Goal: Information Seeking & Learning: Learn about a topic

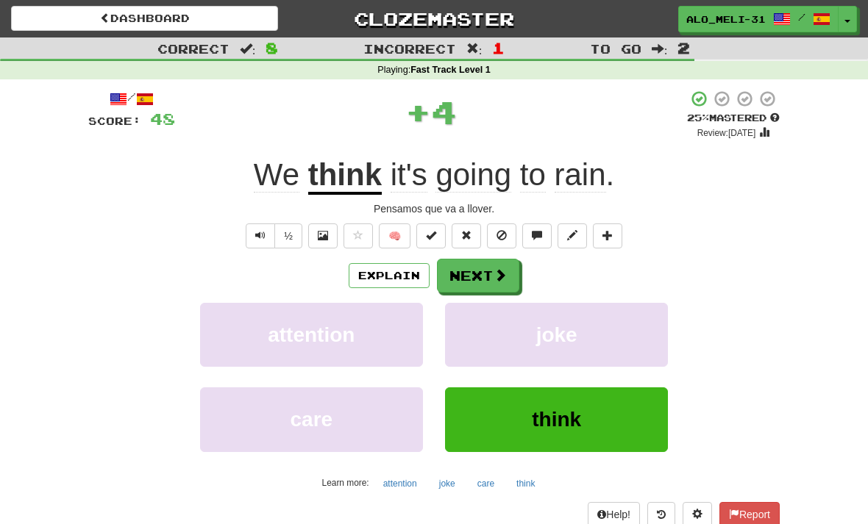
click at [488, 264] on button "Next" at bounding box center [478, 276] width 82 height 34
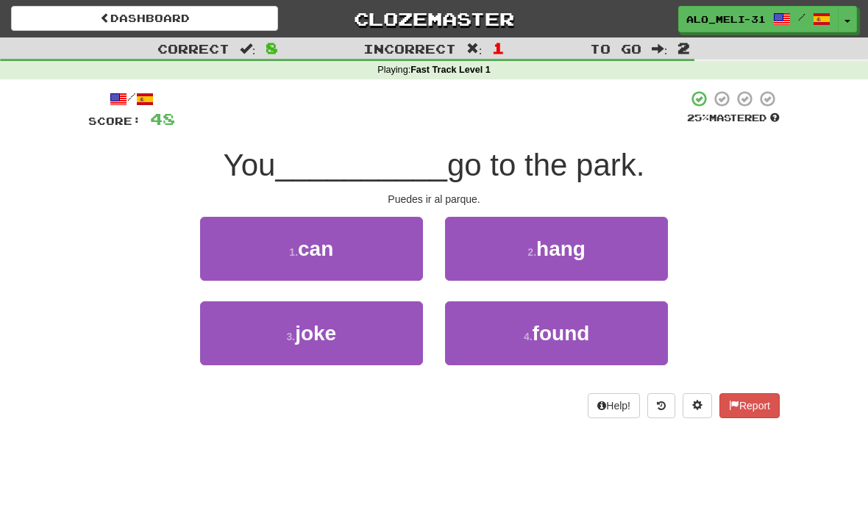
click at [288, 242] on button "1 . can" at bounding box center [311, 249] width 223 height 64
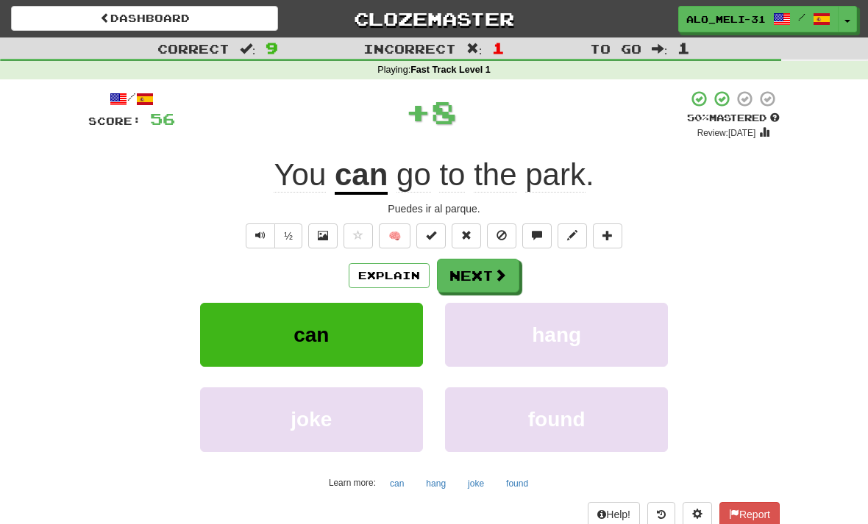
click at [485, 275] on button "Next" at bounding box center [478, 276] width 82 height 34
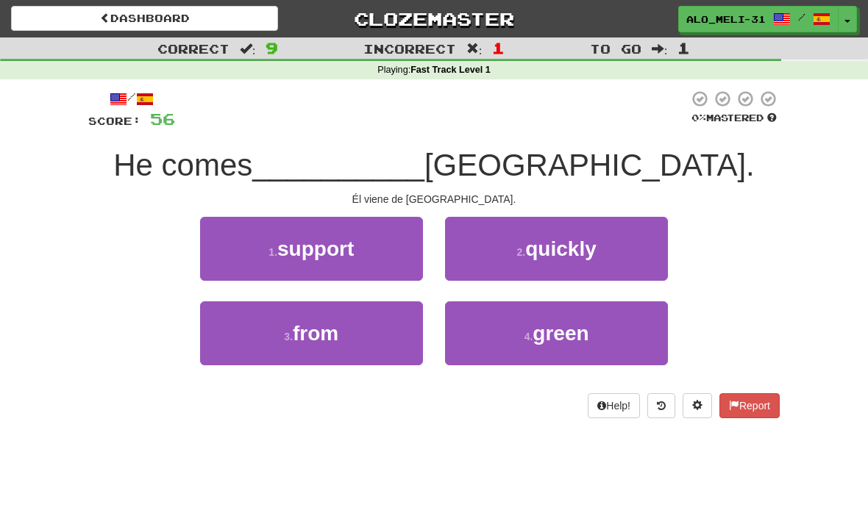
click at [349, 346] on button "3 . from" at bounding box center [311, 334] width 223 height 64
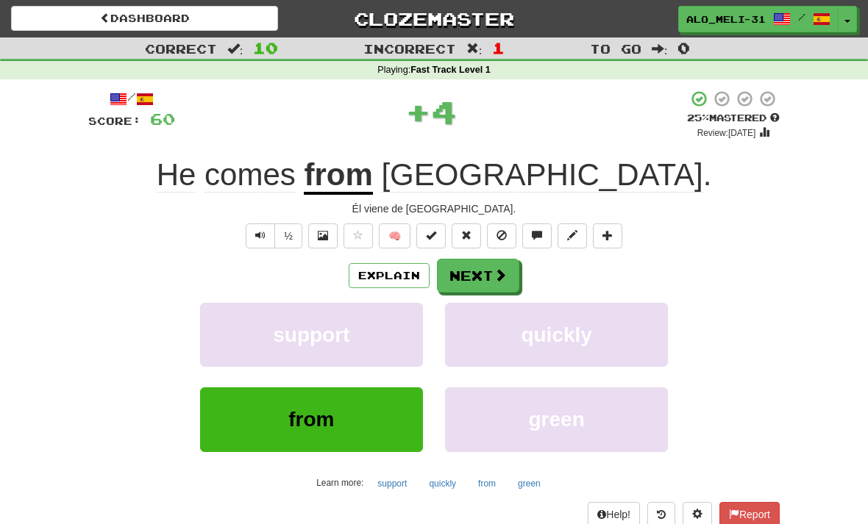
click at [502, 273] on span at bounding box center [500, 274] width 13 height 13
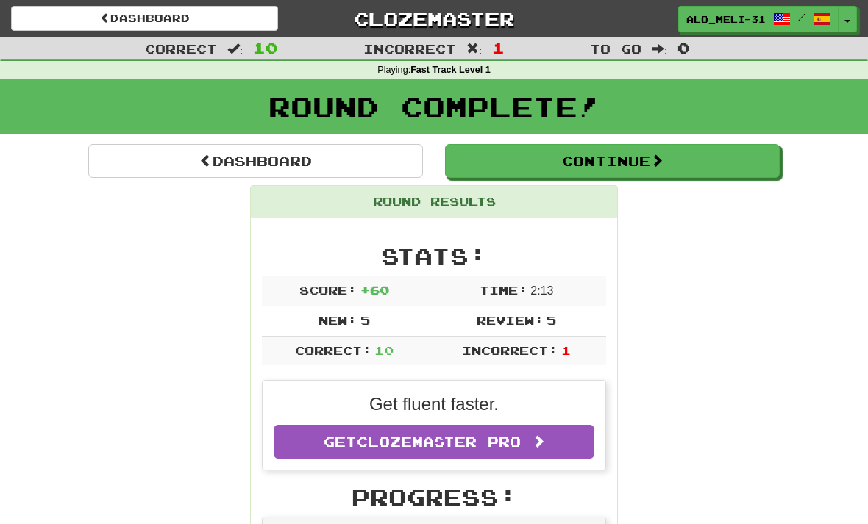
click at [675, 169] on button "Continue" at bounding box center [612, 161] width 335 height 34
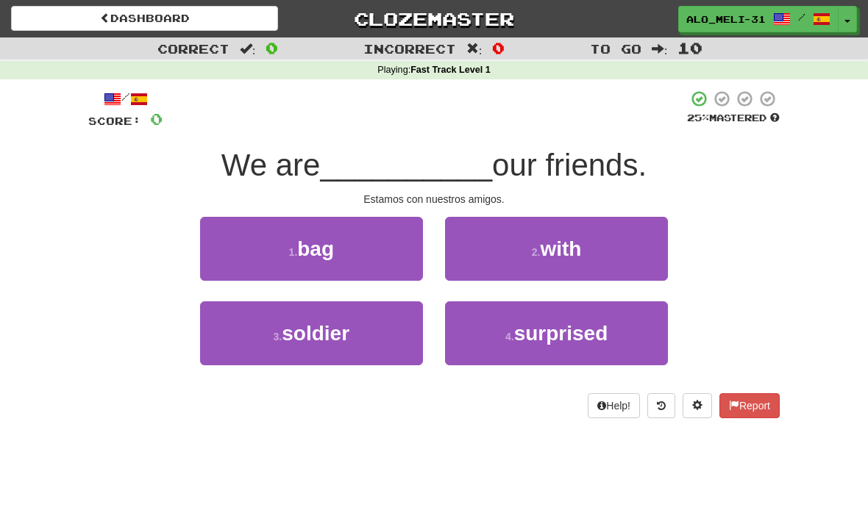
click at [507, 238] on button "2 . with" at bounding box center [556, 249] width 223 height 64
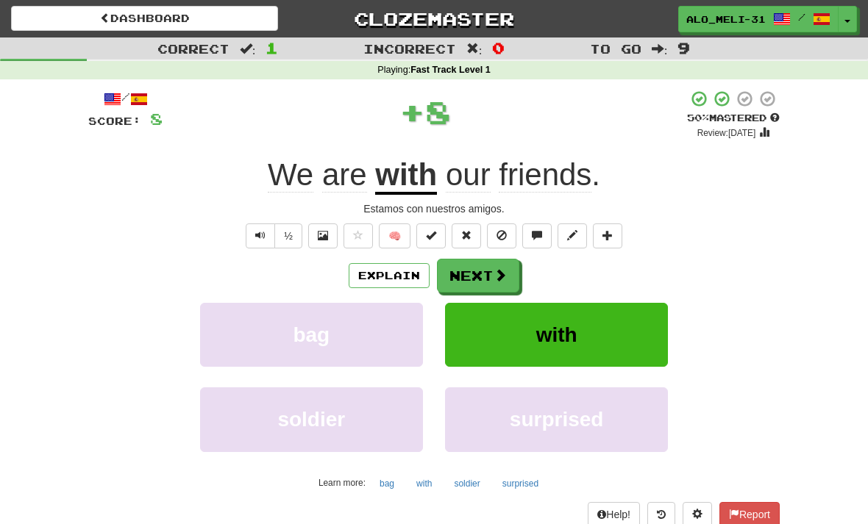
click at [494, 272] on span at bounding box center [500, 274] width 13 height 13
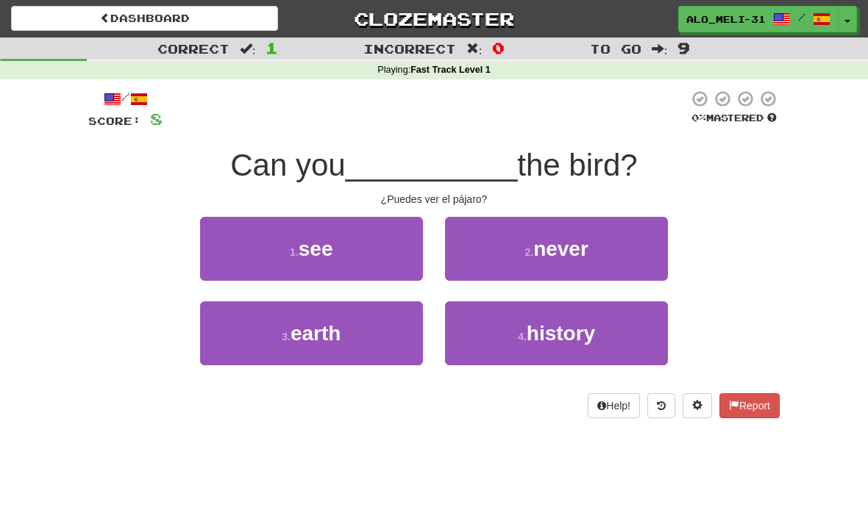
click at [348, 324] on button "3 . earth" at bounding box center [311, 334] width 223 height 64
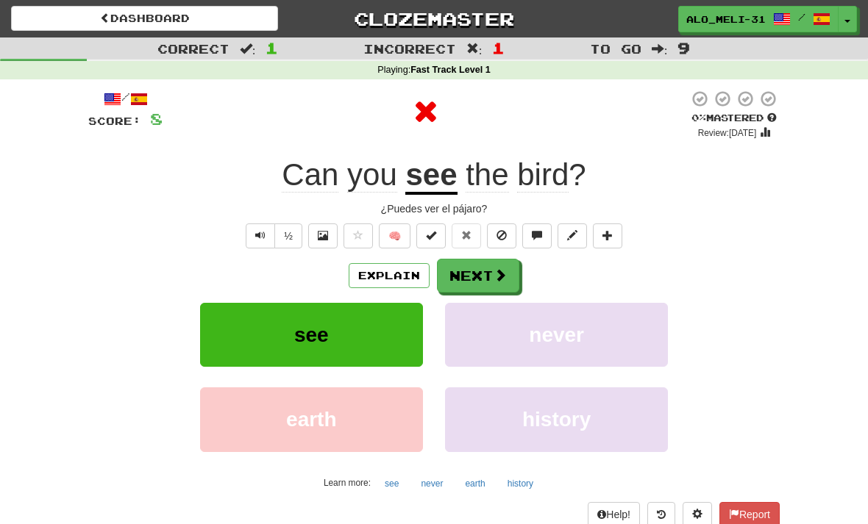
click at [464, 272] on button "Next" at bounding box center [478, 276] width 82 height 34
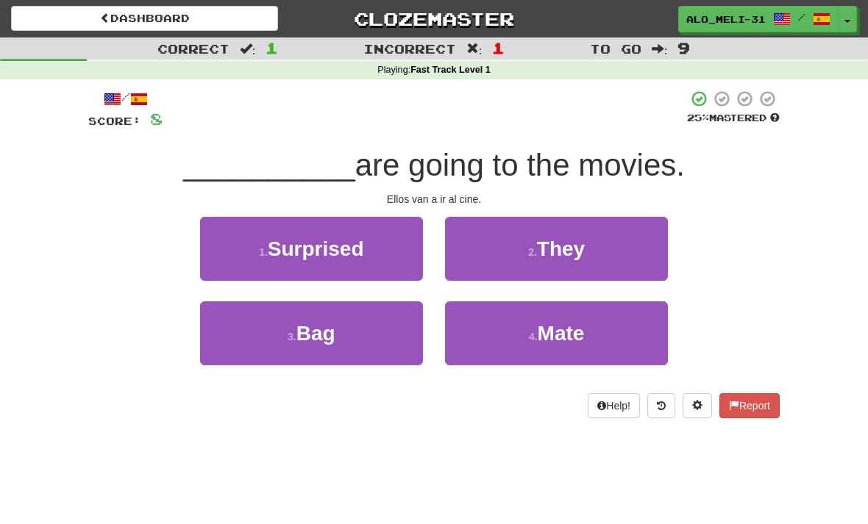
click at [482, 246] on button "2 . They" at bounding box center [556, 249] width 223 height 64
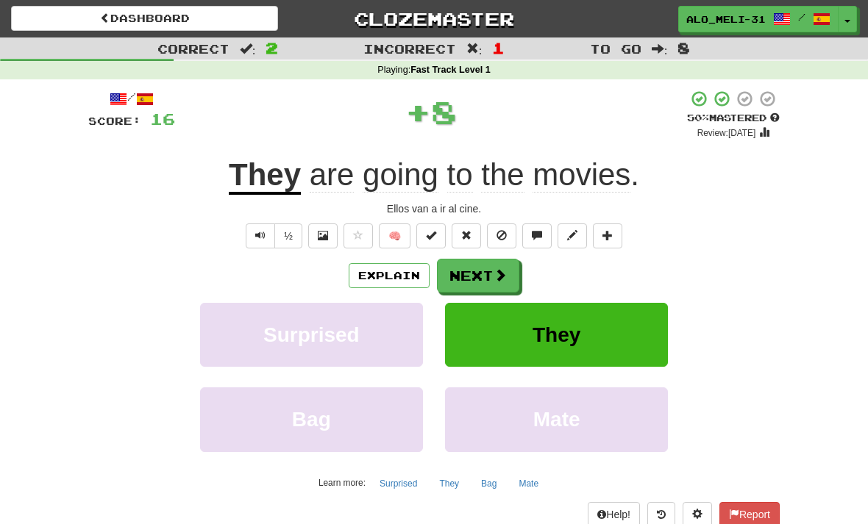
click at [474, 275] on button "Next" at bounding box center [478, 276] width 82 height 34
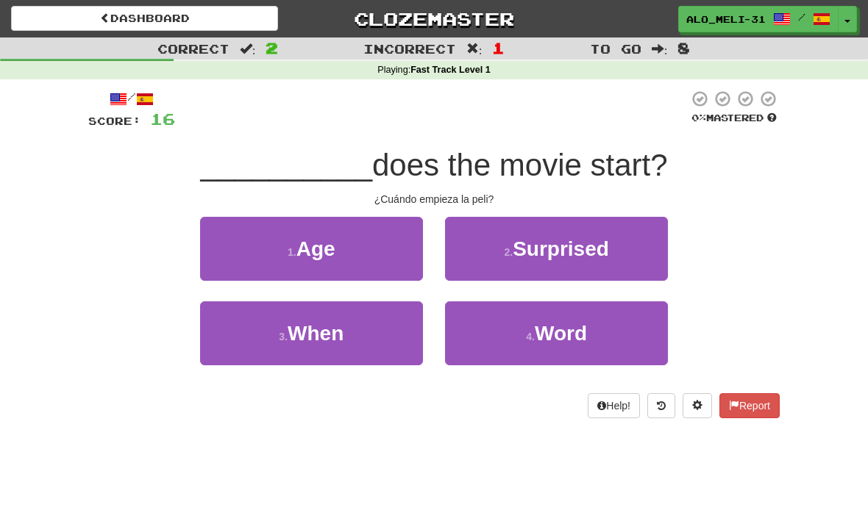
click at [386, 323] on button "3 . When" at bounding box center [311, 334] width 223 height 64
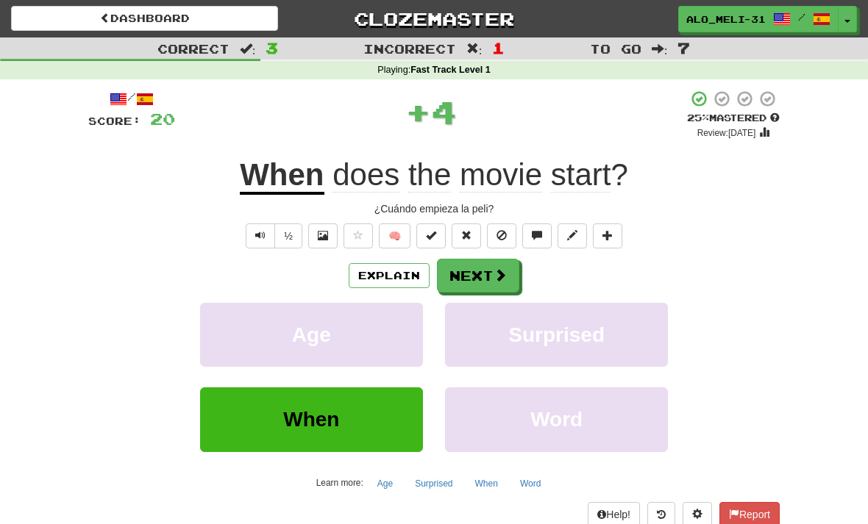
click at [474, 281] on button "Next" at bounding box center [478, 276] width 82 height 34
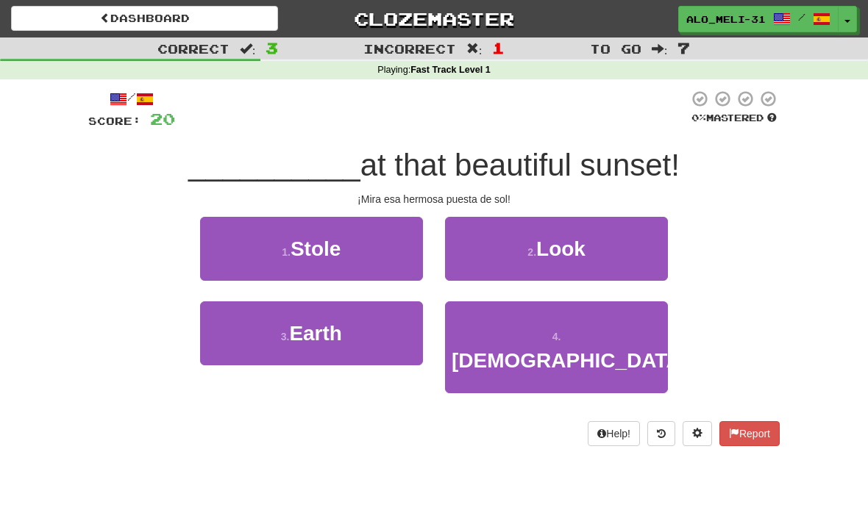
click at [342, 325] on span "Earth" at bounding box center [315, 333] width 53 height 23
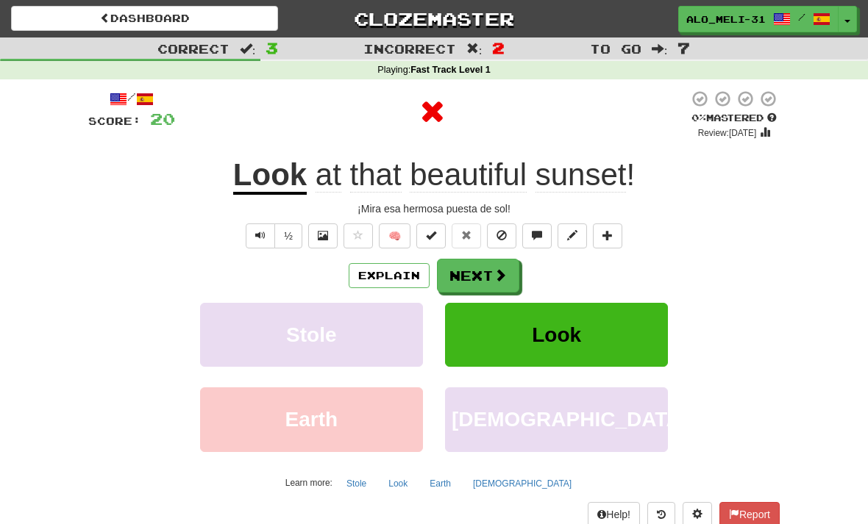
click at [491, 259] on button "Next" at bounding box center [478, 276] width 82 height 34
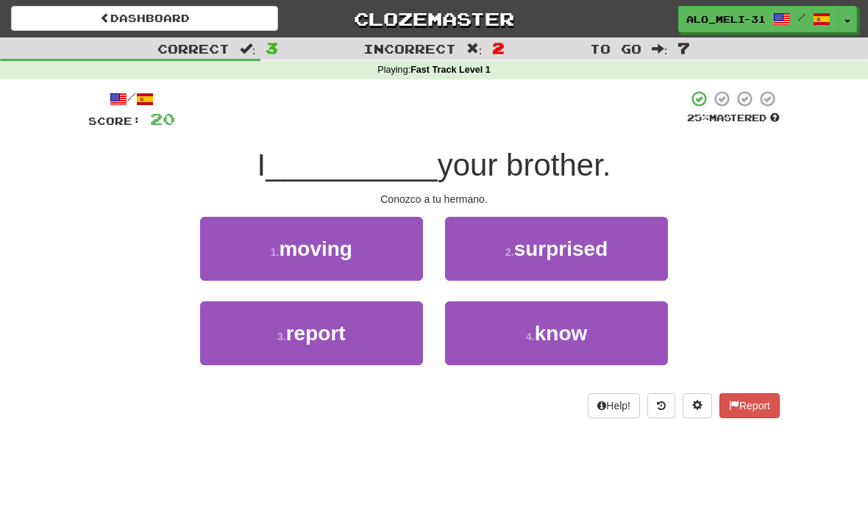
click at [540, 323] on span "know" at bounding box center [561, 333] width 53 height 23
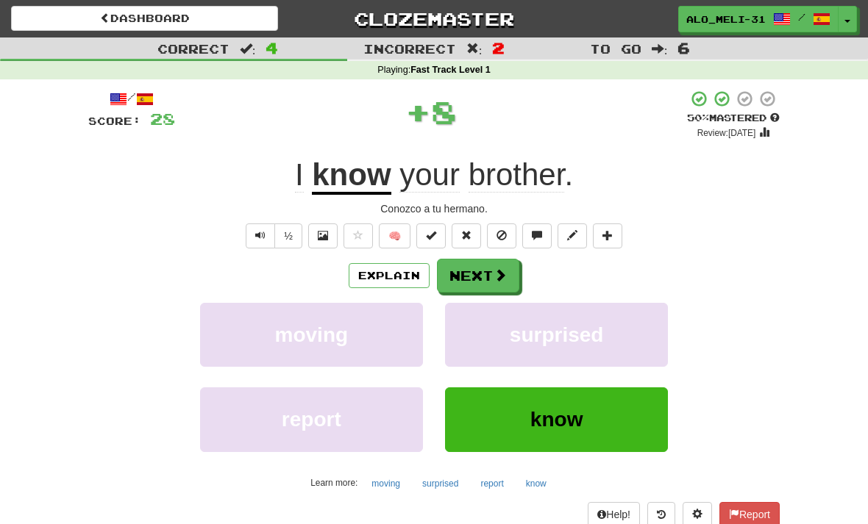
click at [477, 280] on button "Next" at bounding box center [478, 276] width 82 height 34
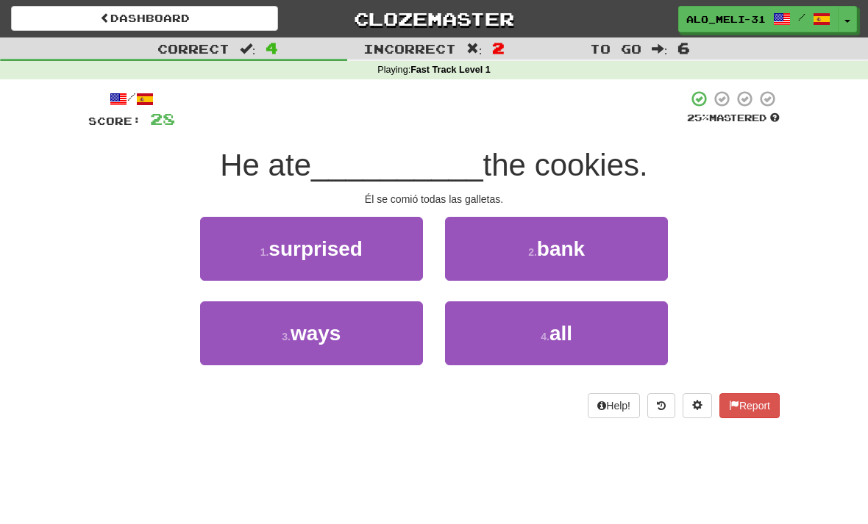
click at [523, 326] on button "4 . all" at bounding box center [556, 334] width 223 height 64
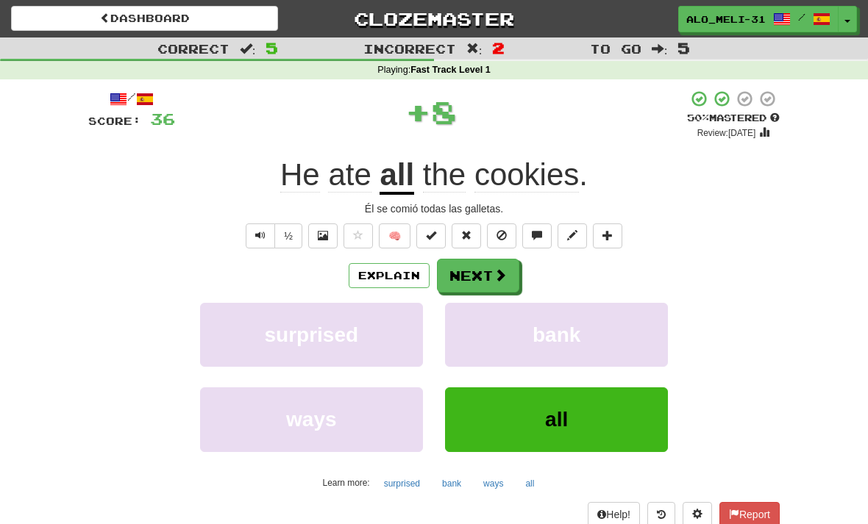
click at [486, 269] on button "Next" at bounding box center [478, 276] width 82 height 34
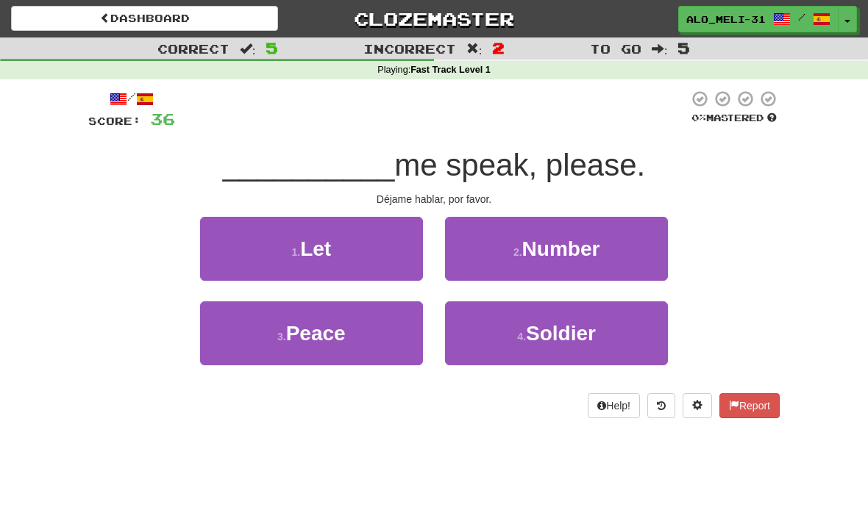
click at [280, 242] on button "1 . Let" at bounding box center [311, 249] width 223 height 64
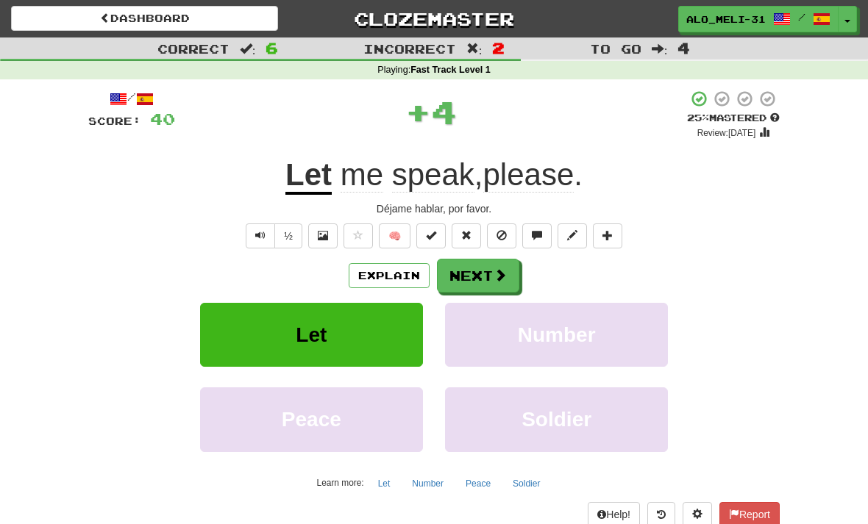
click at [485, 271] on button "Next" at bounding box center [478, 276] width 82 height 34
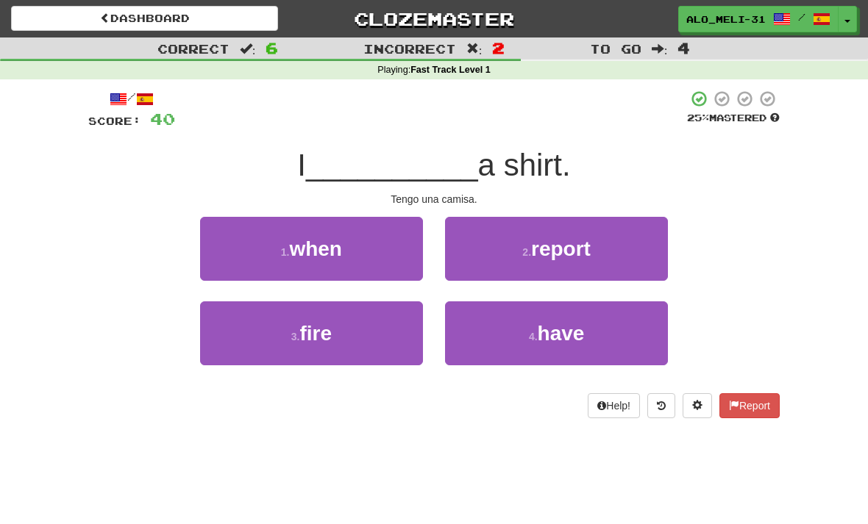
click at [531, 321] on button "4 . have" at bounding box center [556, 334] width 223 height 64
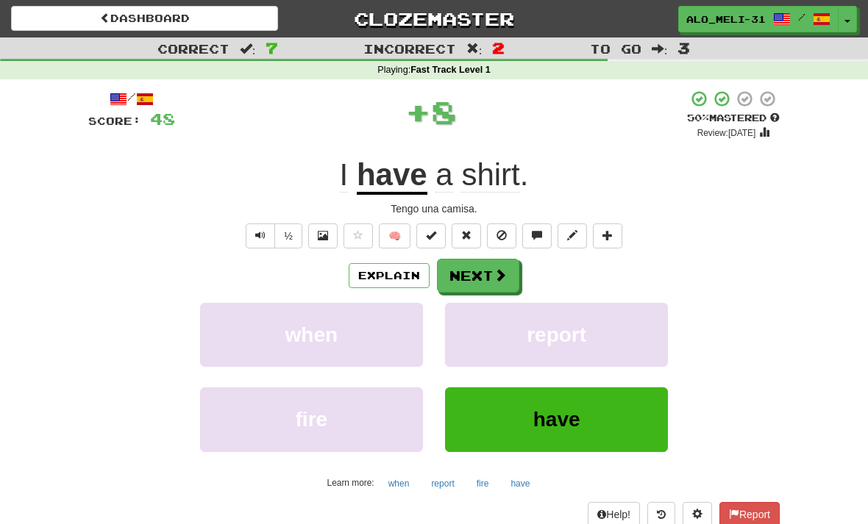
click at [499, 284] on button "Next" at bounding box center [478, 276] width 82 height 34
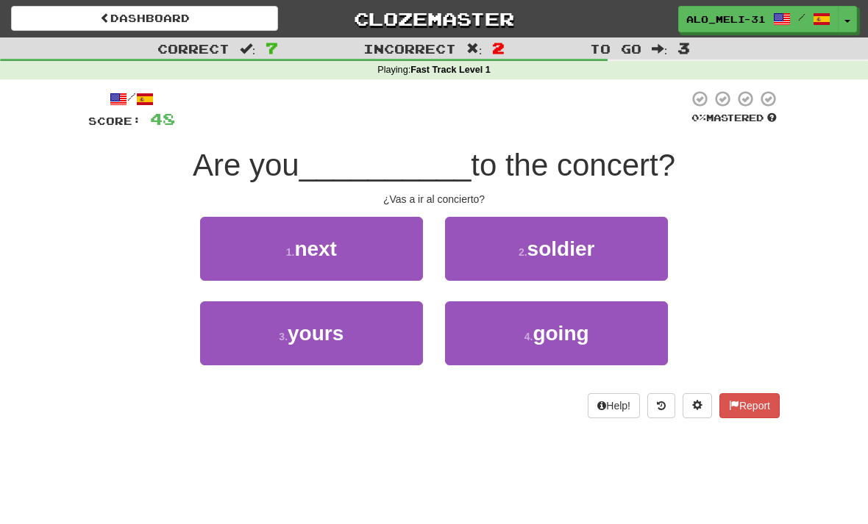
click at [532, 313] on button "4 . going" at bounding box center [556, 334] width 223 height 64
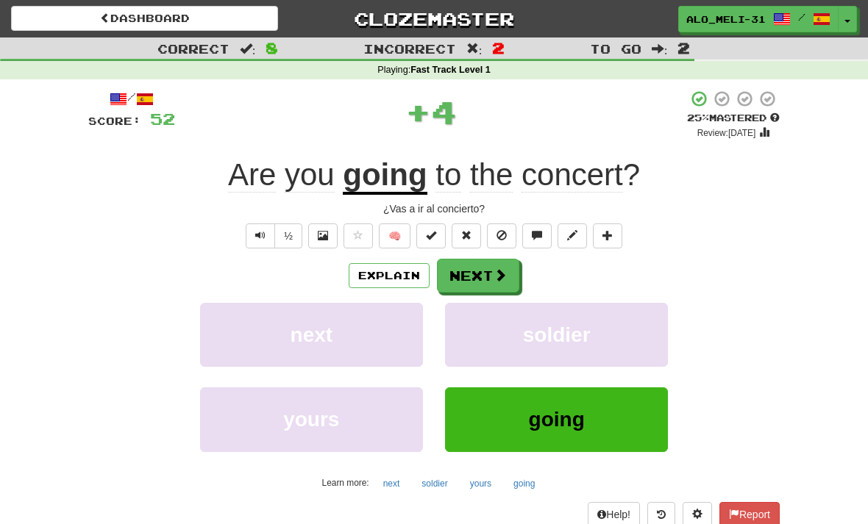
click at [471, 266] on button "Next" at bounding box center [478, 276] width 82 height 34
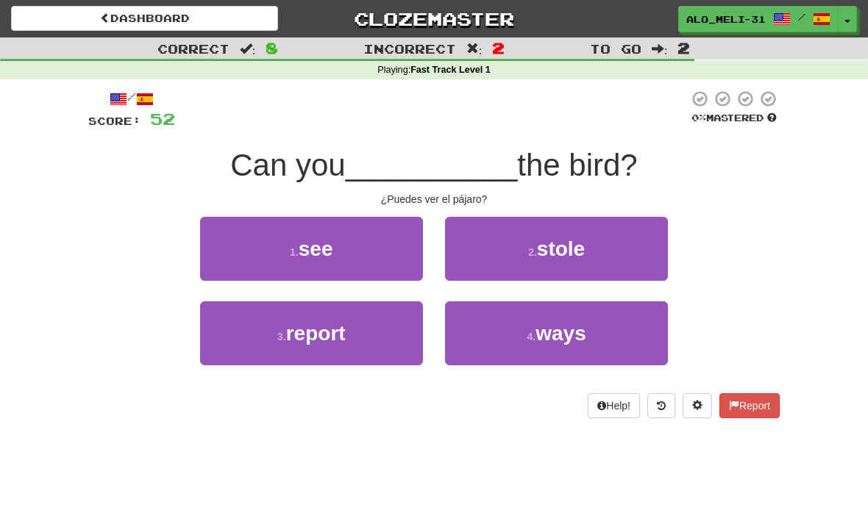
click at [318, 254] on span "see" at bounding box center [316, 249] width 35 height 23
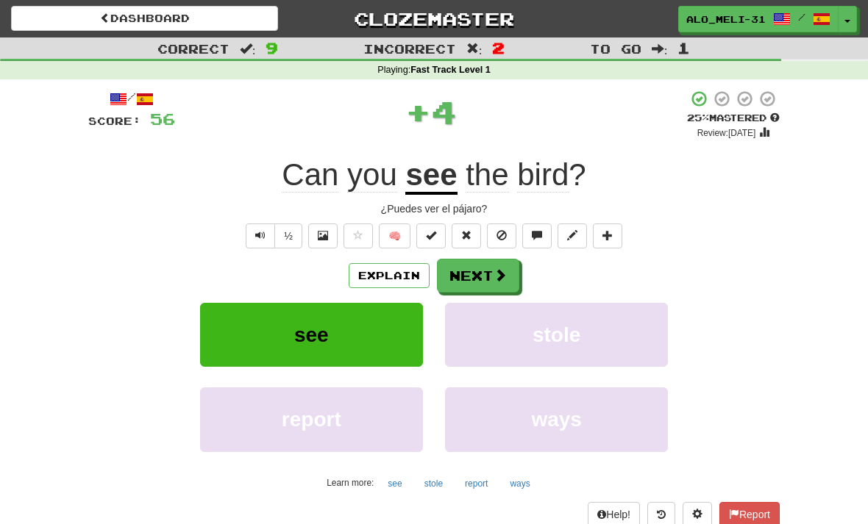
click at [487, 266] on button "Next" at bounding box center [478, 276] width 82 height 34
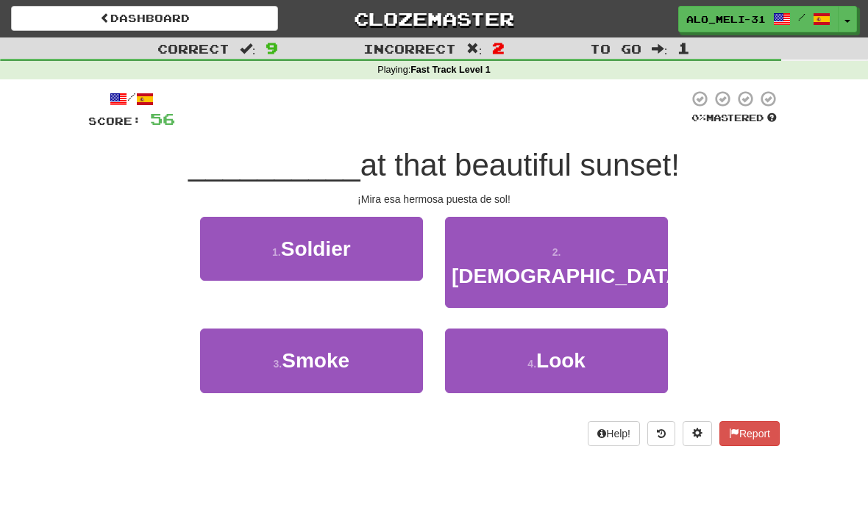
click at [507, 329] on button "4 . Look" at bounding box center [556, 361] width 223 height 64
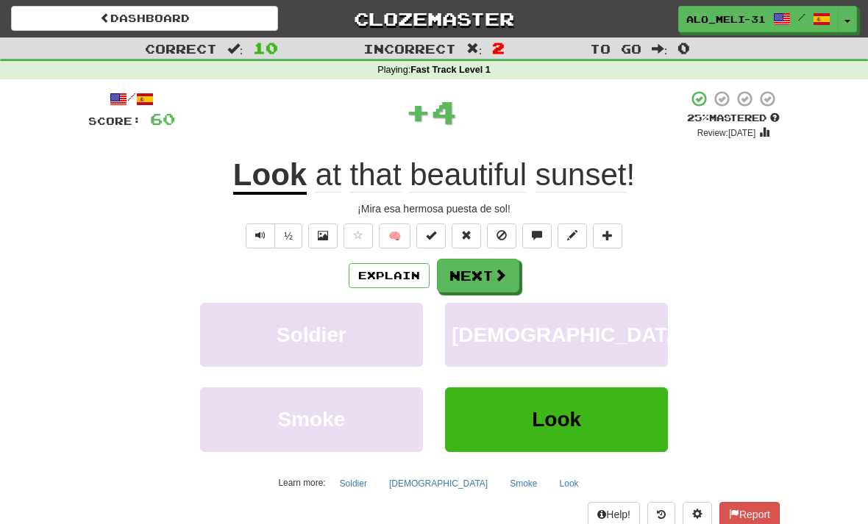
click at [484, 270] on button "Next" at bounding box center [478, 276] width 82 height 34
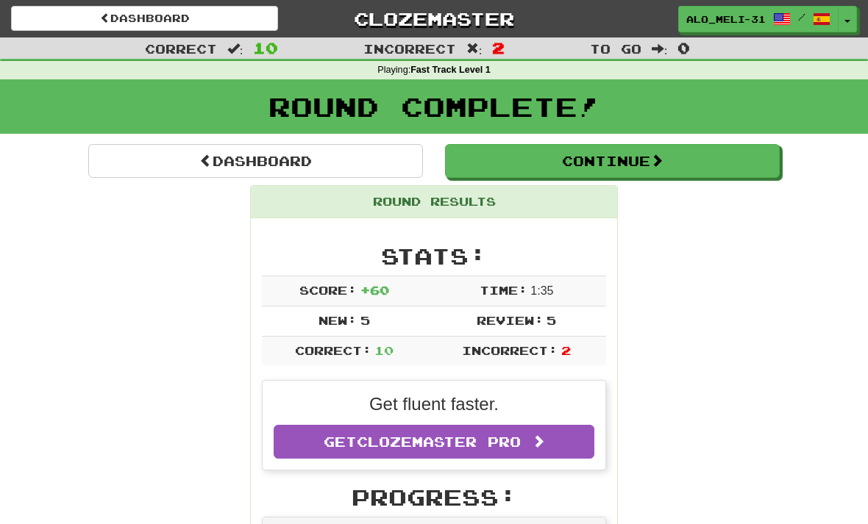
click at [508, 149] on button "Continue" at bounding box center [612, 161] width 335 height 34
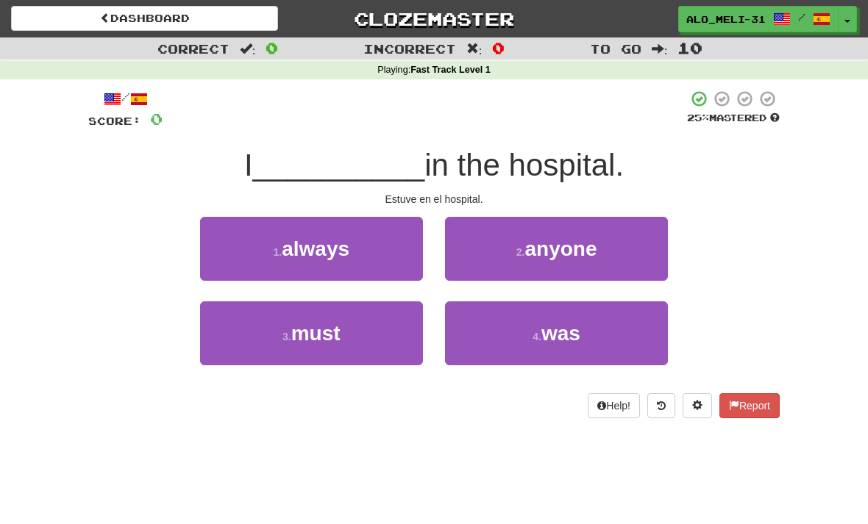
click at [503, 321] on button "4 . was" at bounding box center [556, 334] width 223 height 64
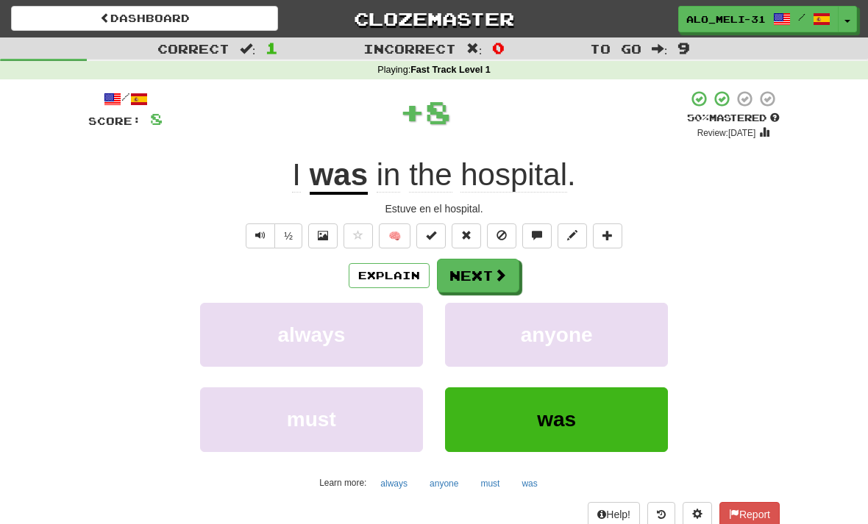
click at [474, 269] on button "Next" at bounding box center [478, 276] width 82 height 34
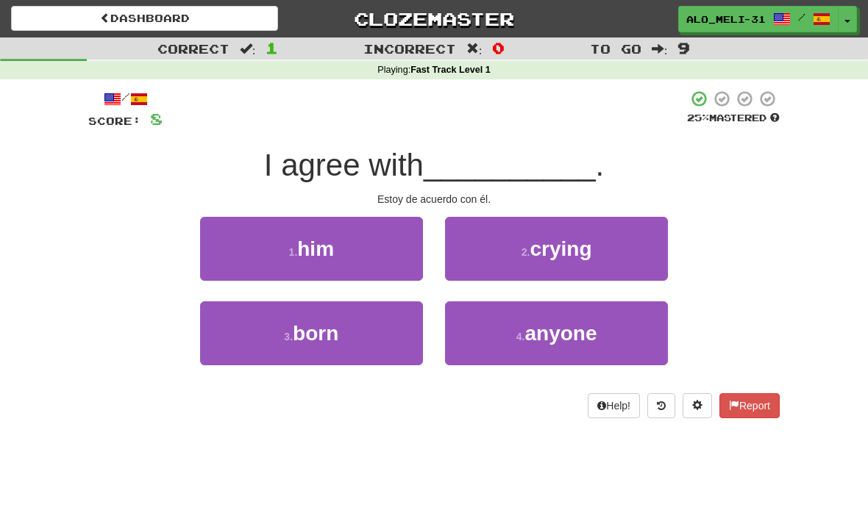
click at [313, 252] on span "him" at bounding box center [315, 249] width 37 height 23
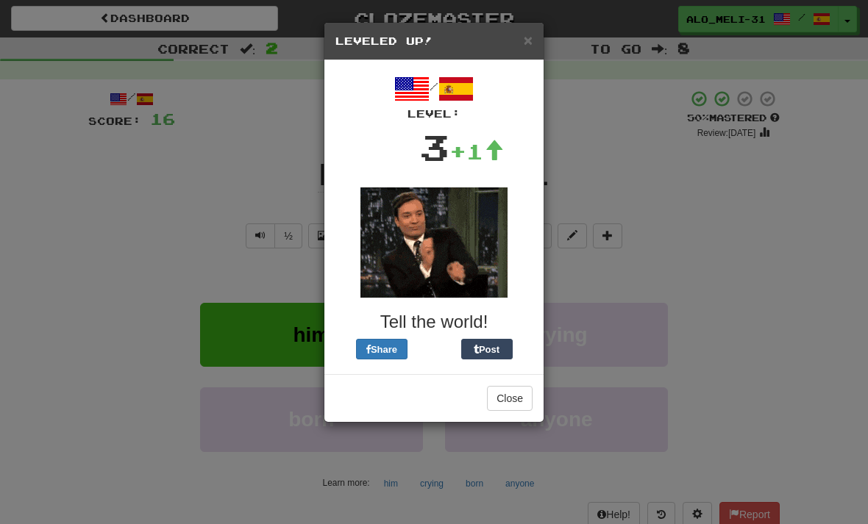
click at [530, 40] on span "×" at bounding box center [528, 40] width 9 height 17
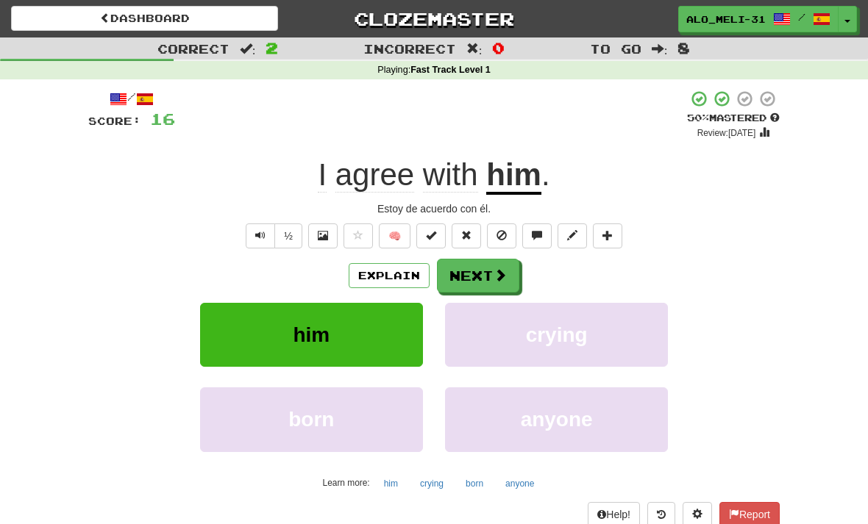
click at [475, 269] on button "Next" at bounding box center [478, 276] width 82 height 34
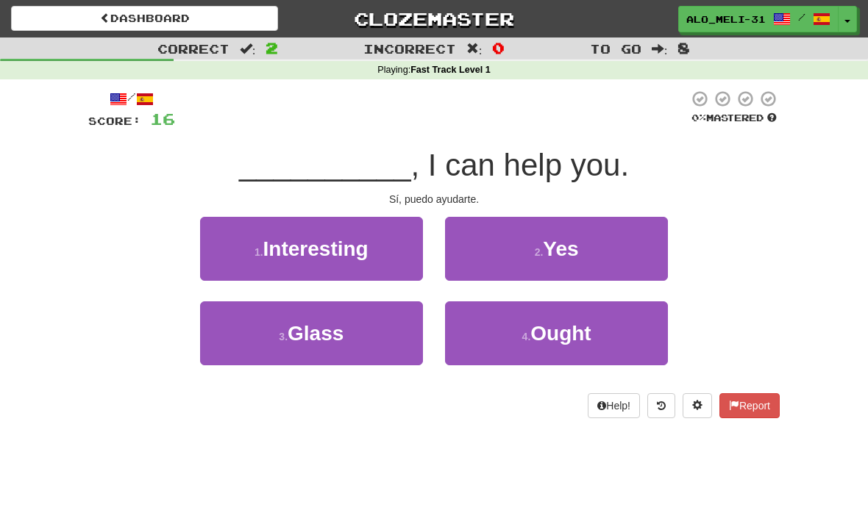
click at [532, 244] on button "2 . Yes" at bounding box center [556, 249] width 223 height 64
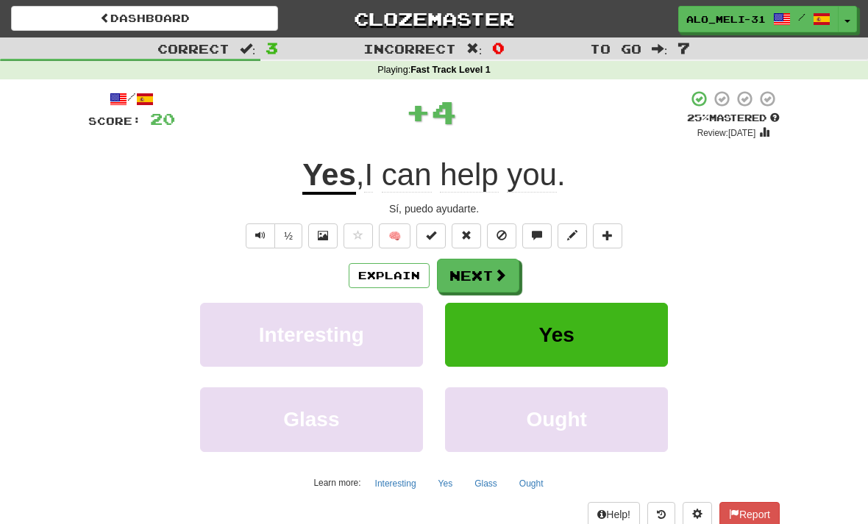
click at [491, 266] on button "Next" at bounding box center [478, 276] width 82 height 34
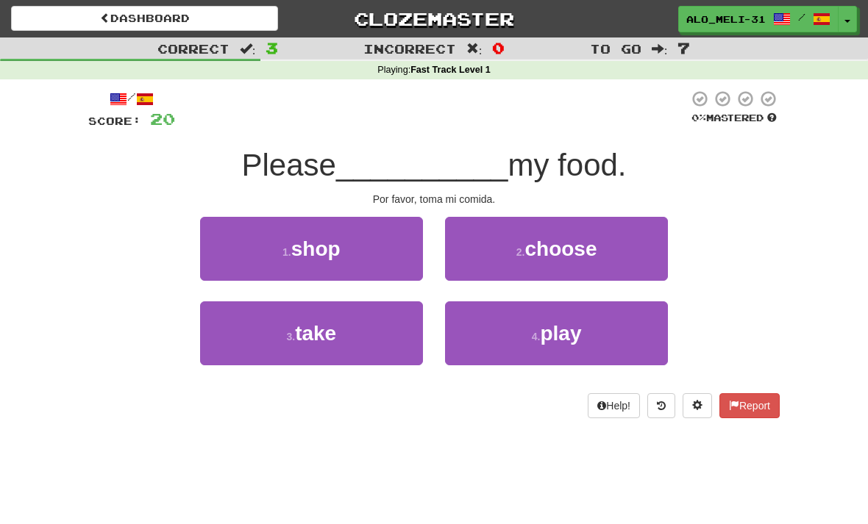
click at [317, 322] on span "take" at bounding box center [315, 333] width 41 height 23
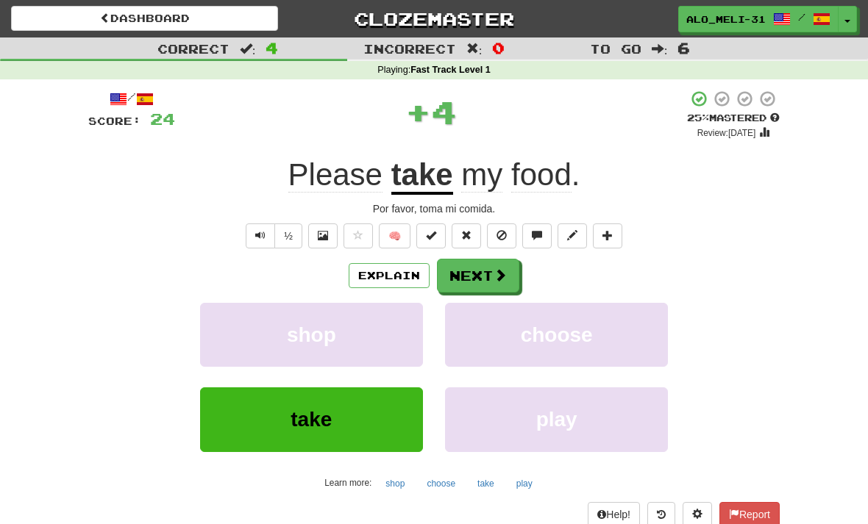
click at [482, 275] on button "Next" at bounding box center [478, 276] width 82 height 34
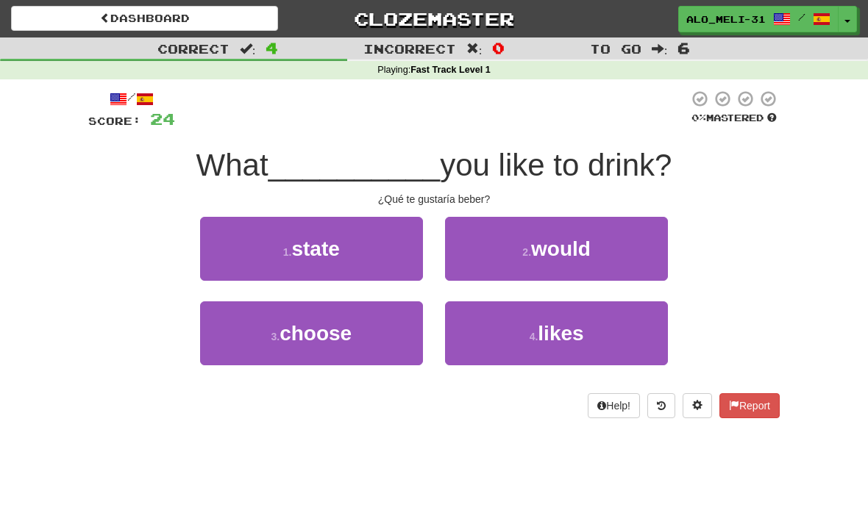
click at [523, 324] on button "4 . likes" at bounding box center [556, 334] width 223 height 64
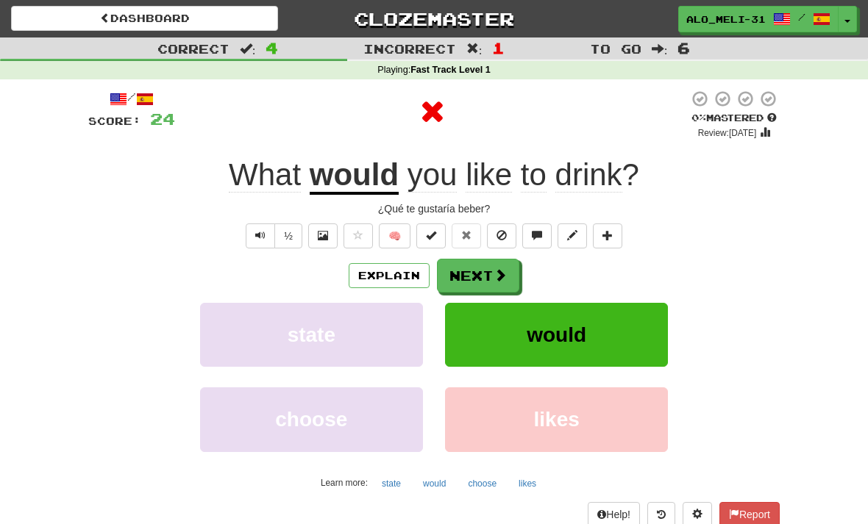
click at [486, 271] on button "Next" at bounding box center [478, 276] width 82 height 34
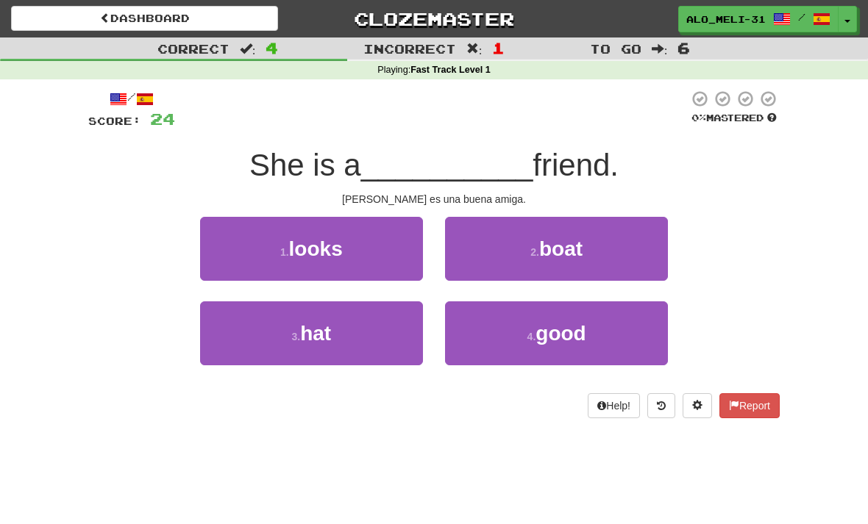
click at [559, 341] on span "good" at bounding box center [560, 333] width 50 height 23
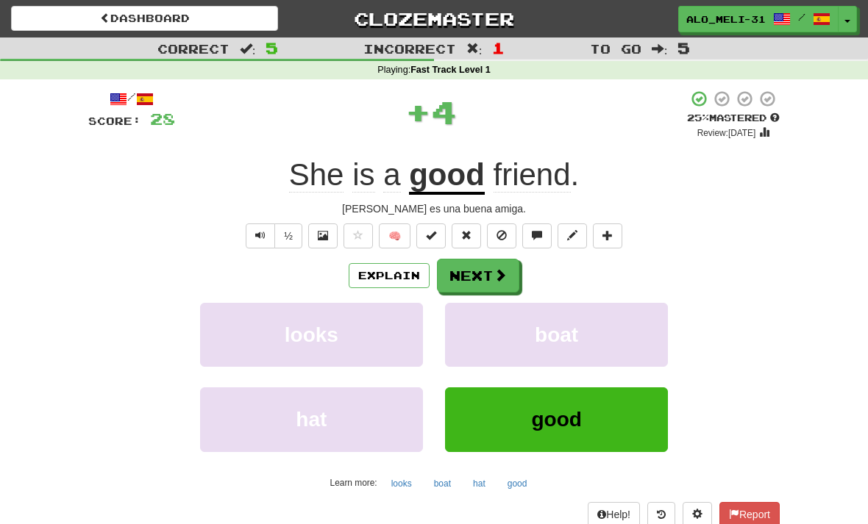
click at [484, 273] on button "Next" at bounding box center [478, 276] width 82 height 34
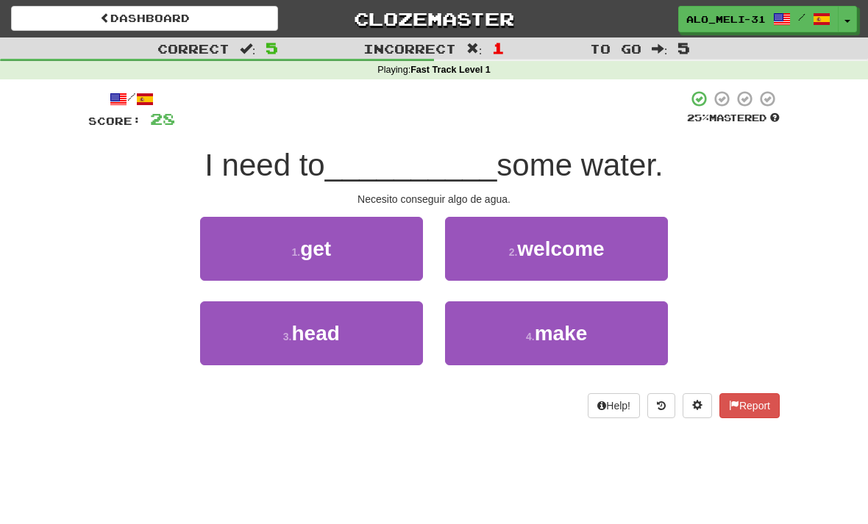
click at [307, 329] on span "head" at bounding box center [315, 333] width 48 height 23
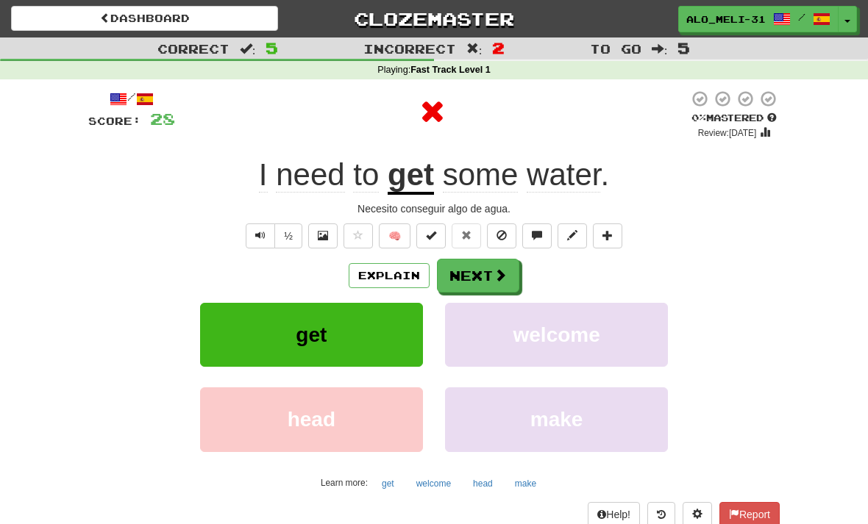
click at [471, 263] on button "Next" at bounding box center [478, 276] width 82 height 34
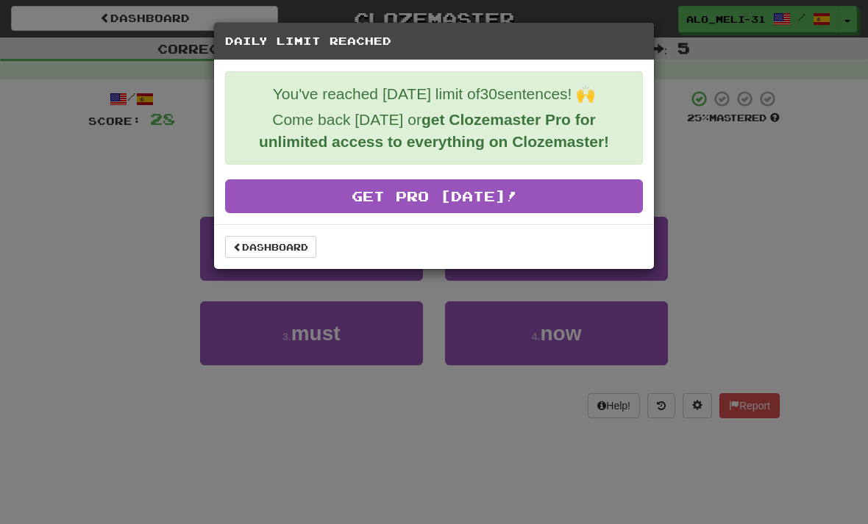
click at [265, 257] on link "Dashboard" at bounding box center [270, 247] width 91 height 22
